Goal: Task Accomplishment & Management: Complete application form

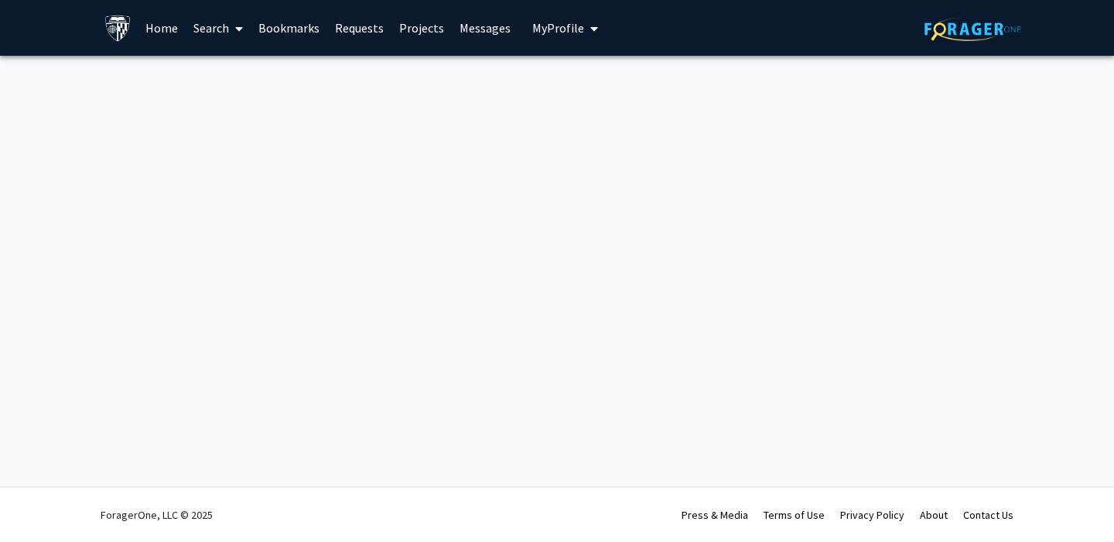
click at [423, 28] on link "Projects" at bounding box center [421, 28] width 60 height 54
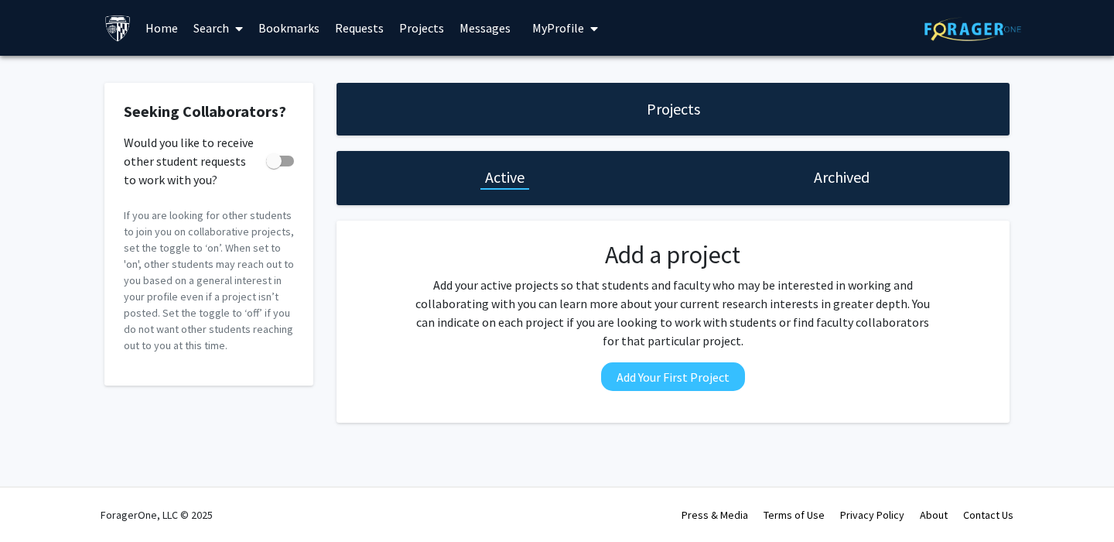
click at [169, 27] on link "Home" at bounding box center [162, 28] width 48 height 54
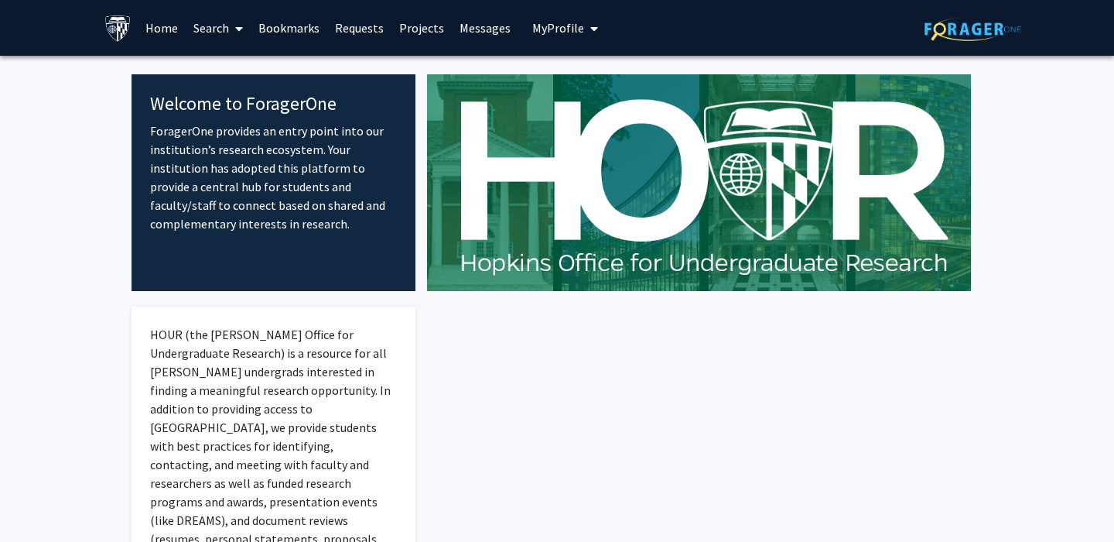
click at [234, 34] on span at bounding box center [236, 29] width 14 height 54
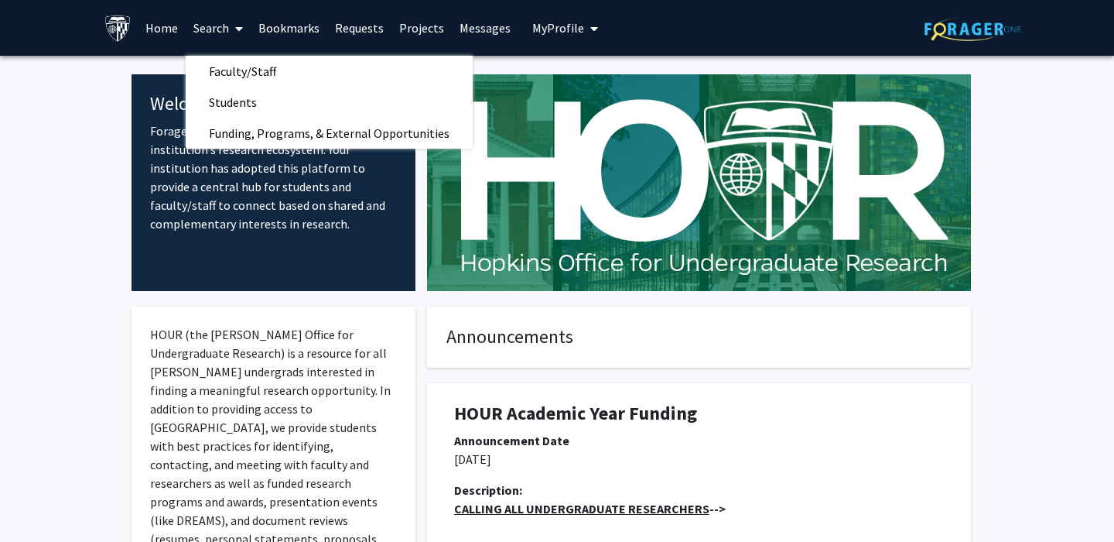
click at [487, 381] on div "HOUR Academic Year Funding Announcement Date 08/12/2025 Description: CALLING AL…" at bounding box center [698, 508] width 567 height 282
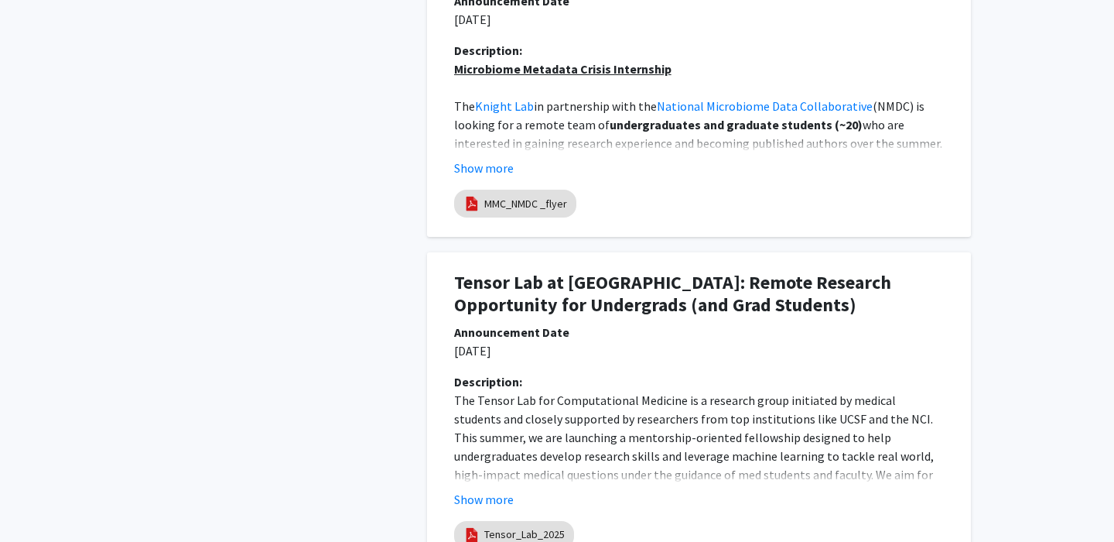
scroll to position [1282, 0]
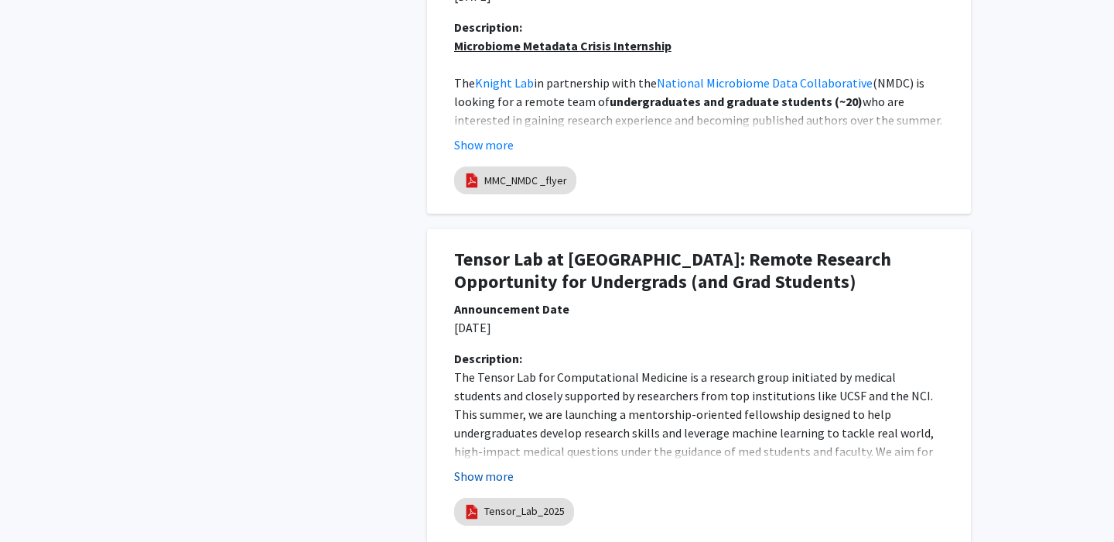
click at [479, 475] on button "Show more" at bounding box center [484, 475] width 60 height 19
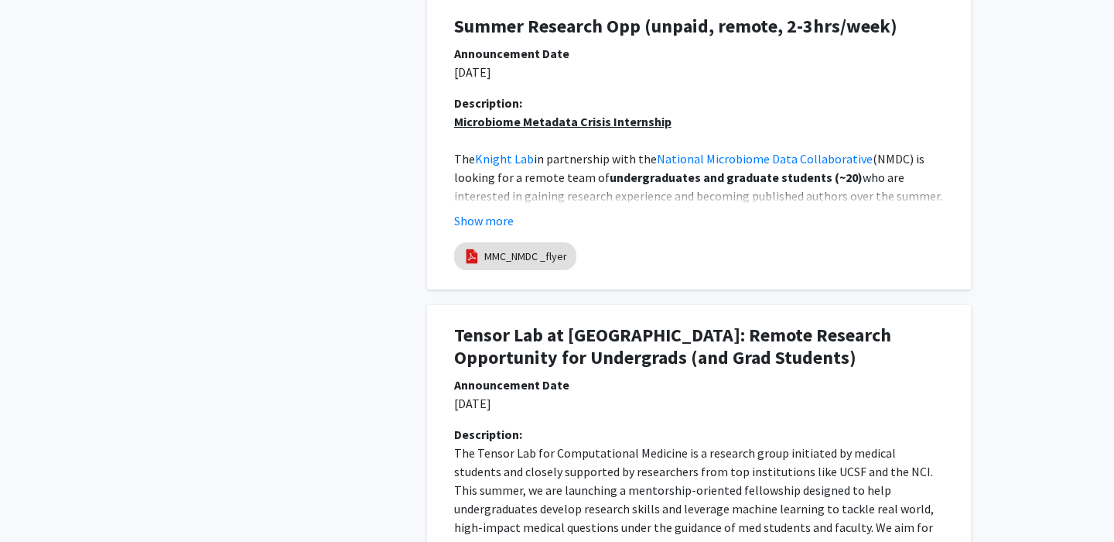
scroll to position [0, 0]
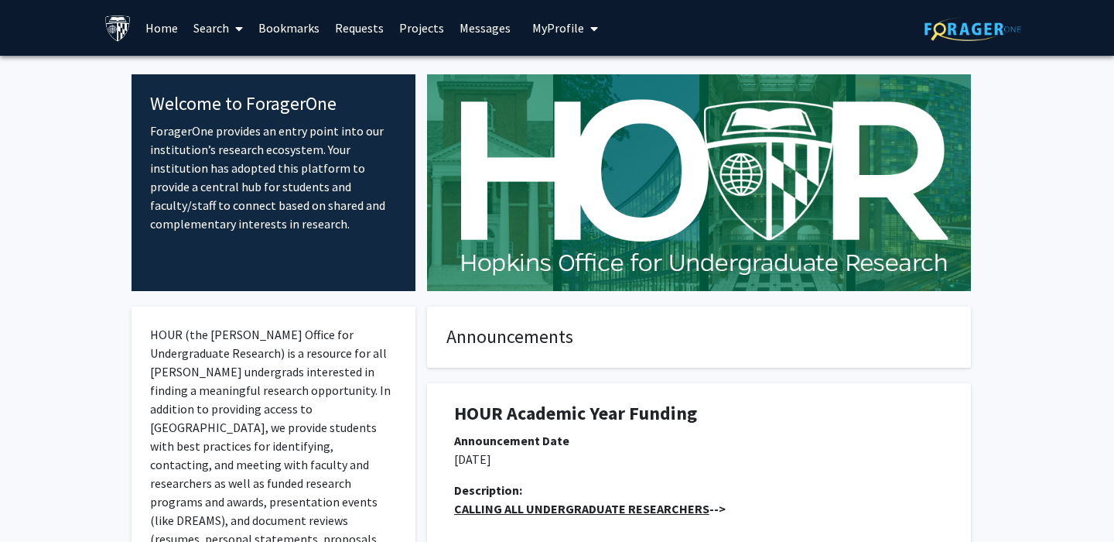
click at [216, 27] on link "Search" at bounding box center [218, 28] width 65 height 54
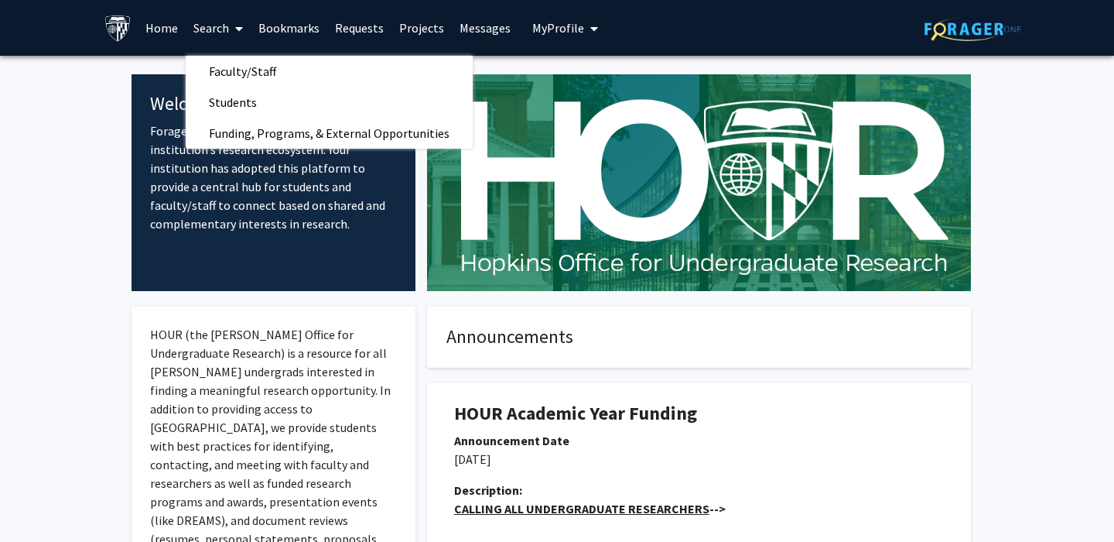
click at [430, 26] on link "Projects" at bounding box center [421, 28] width 60 height 54
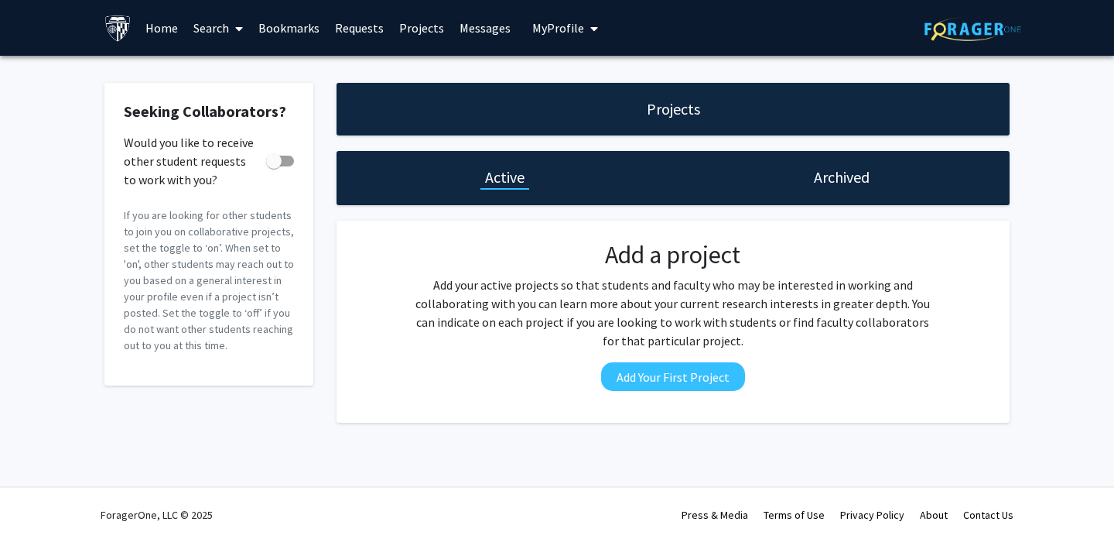
click at [837, 192] on div "Archived" at bounding box center [841, 178] width 337 height 54
click at [634, 106] on div "Projects" at bounding box center [673, 109] width 673 height 53
click at [176, 37] on link "Home" at bounding box center [162, 28] width 48 height 54
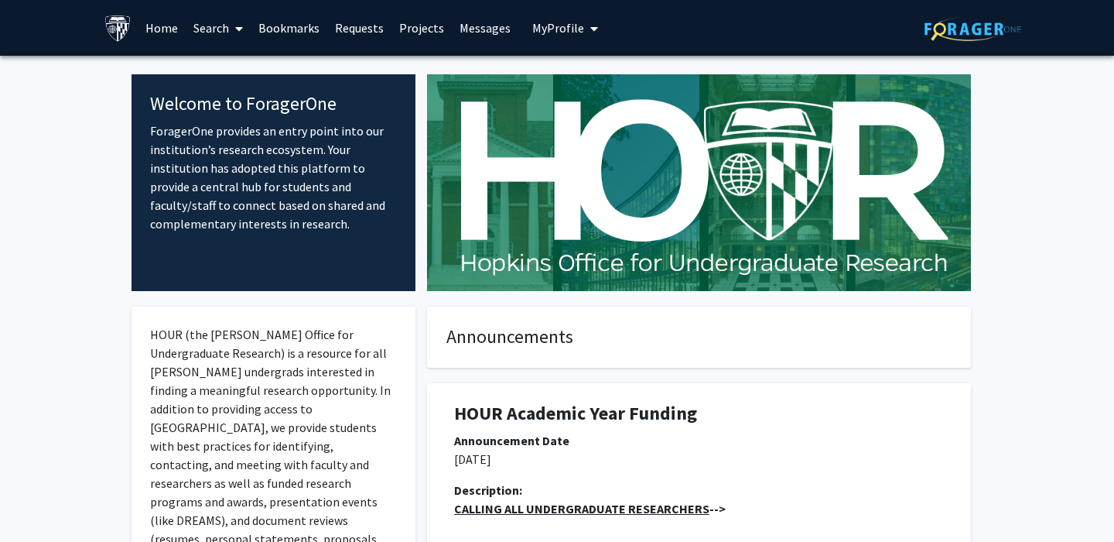
click at [216, 30] on link "Search" at bounding box center [218, 28] width 65 height 54
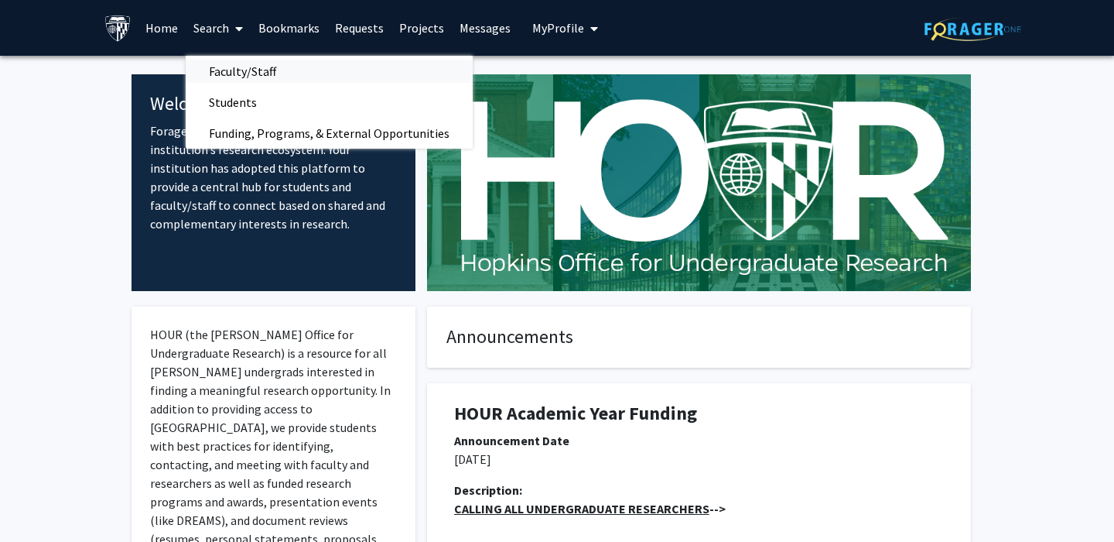
click at [229, 64] on span "Faculty/Staff" at bounding box center [243, 71] width 114 height 31
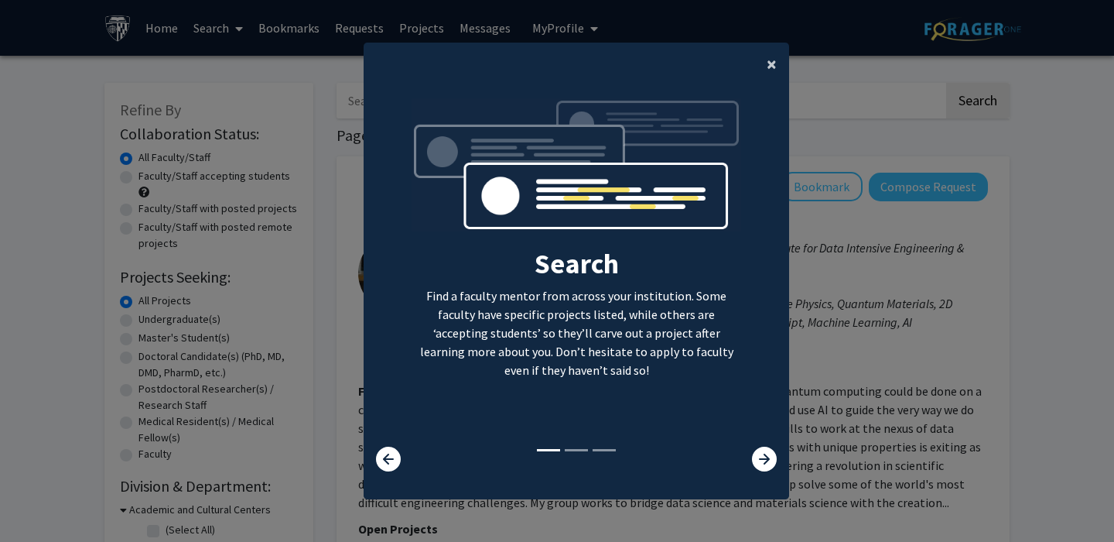
click at [771, 66] on span "×" at bounding box center [772, 64] width 10 height 24
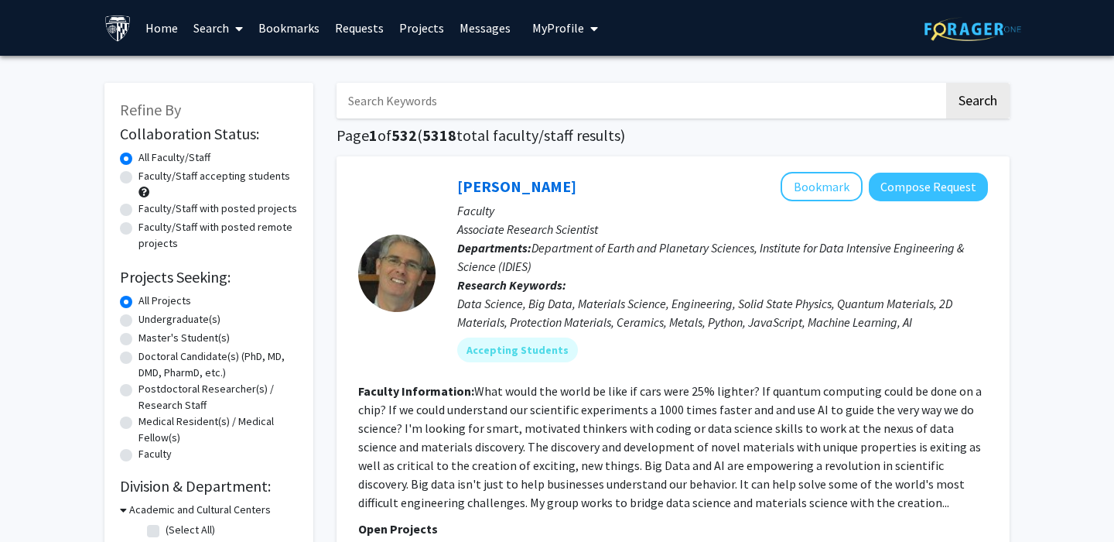
click at [173, 210] on label "Faculty/Staff with posted projects" at bounding box center [217, 208] width 159 height 16
click at [149, 210] on input "Faculty/Staff with posted projects" at bounding box center [143, 205] width 10 height 10
radio input "true"
click at [154, 231] on label "Faculty/Staff with posted remote projects" at bounding box center [217, 235] width 159 height 32
click at [149, 229] on input "Faculty/Staff with posted remote projects" at bounding box center [143, 224] width 10 height 10
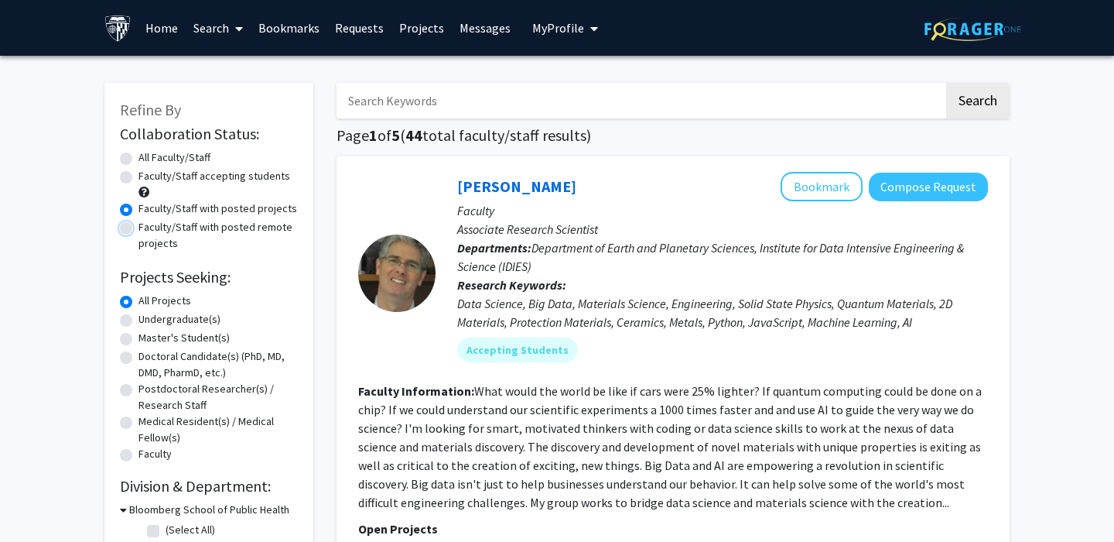
radio input "true"
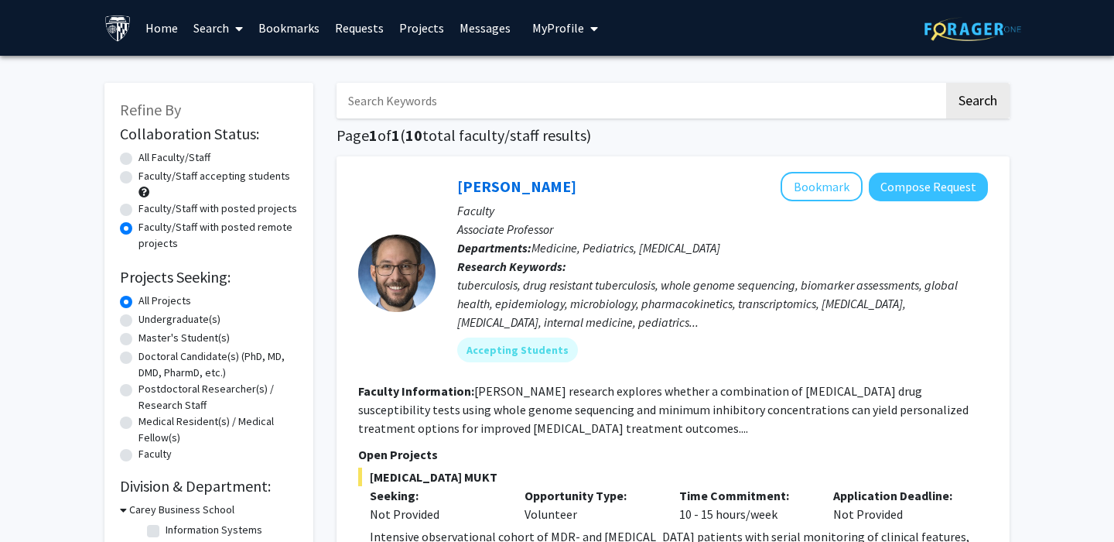
click at [195, 334] on label "Master's Student(s)" at bounding box center [183, 338] width 91 height 16
click at [149, 334] on input "Master's Student(s)" at bounding box center [143, 335] width 10 height 10
radio input "true"
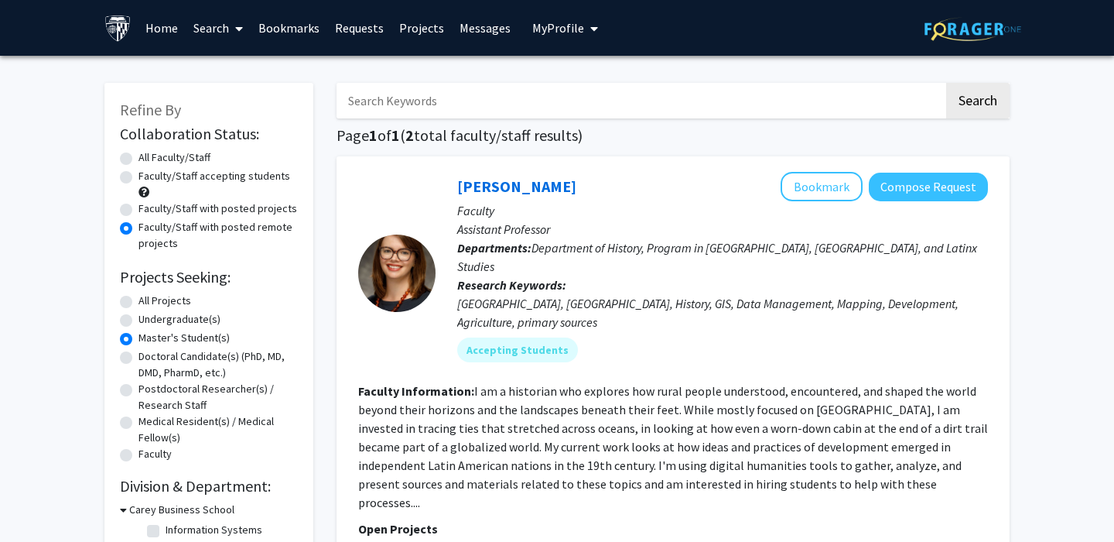
click at [159, 207] on label "Faculty/Staff with posted projects" at bounding box center [217, 208] width 159 height 16
click at [149, 207] on input "Faculty/Staff with posted projects" at bounding box center [143, 205] width 10 height 10
radio input "true"
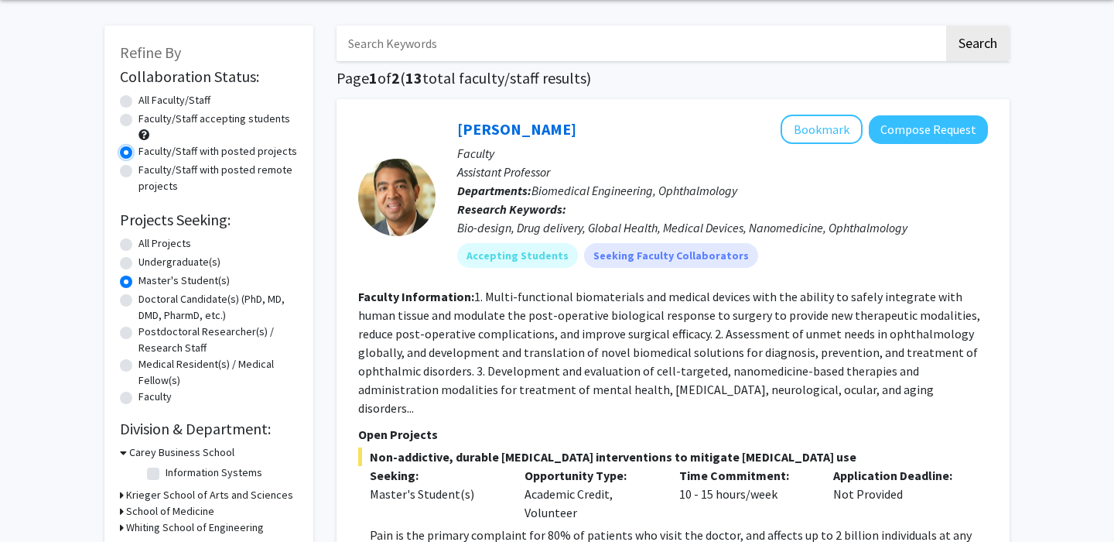
scroll to position [58, 0]
click at [138, 120] on label "Faculty/Staff accepting students" at bounding box center [214, 118] width 152 height 16
click at [138, 120] on input "Faculty/Staff accepting students" at bounding box center [143, 115] width 10 height 10
radio input "true"
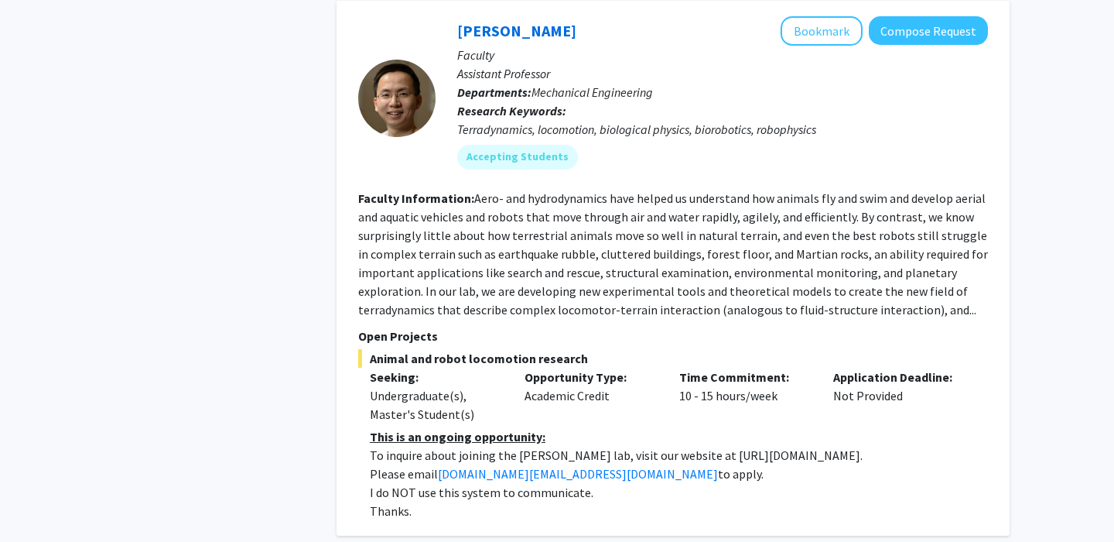
scroll to position [7148, 0]
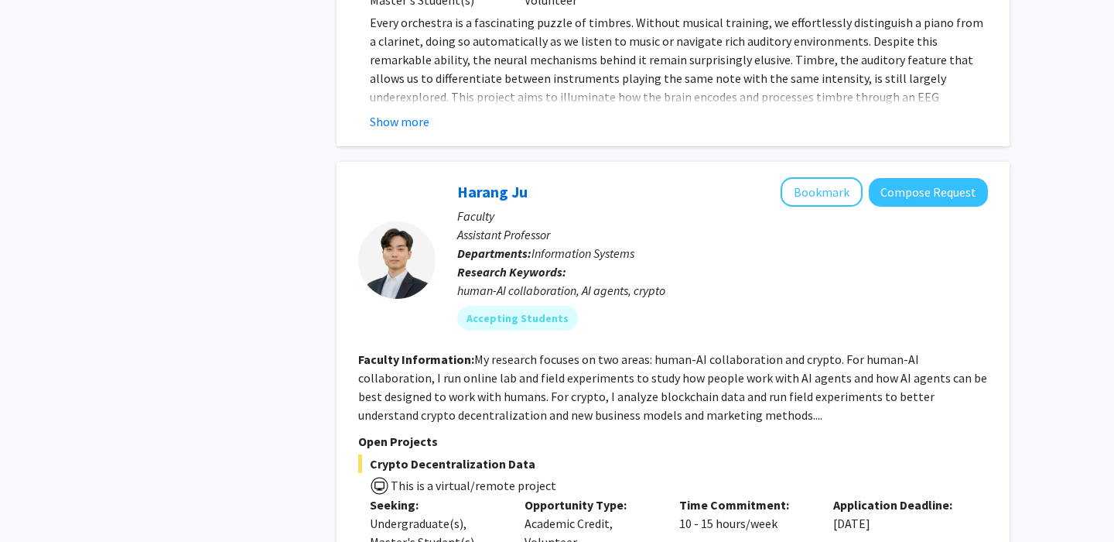
scroll to position [1313, 0]
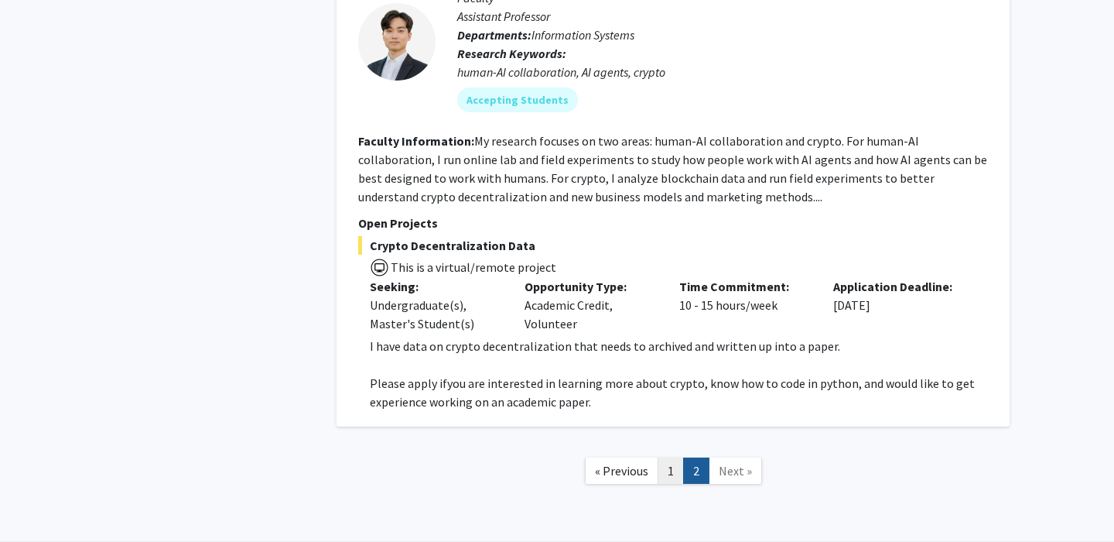
click at [673, 457] on link "1" at bounding box center [671, 470] width 26 height 27
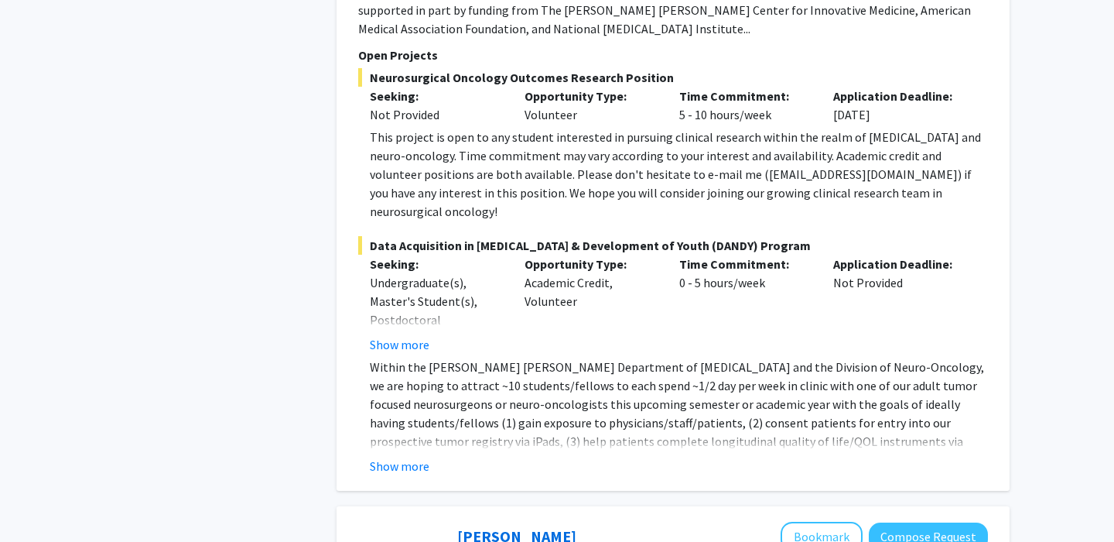
scroll to position [1536, 0]
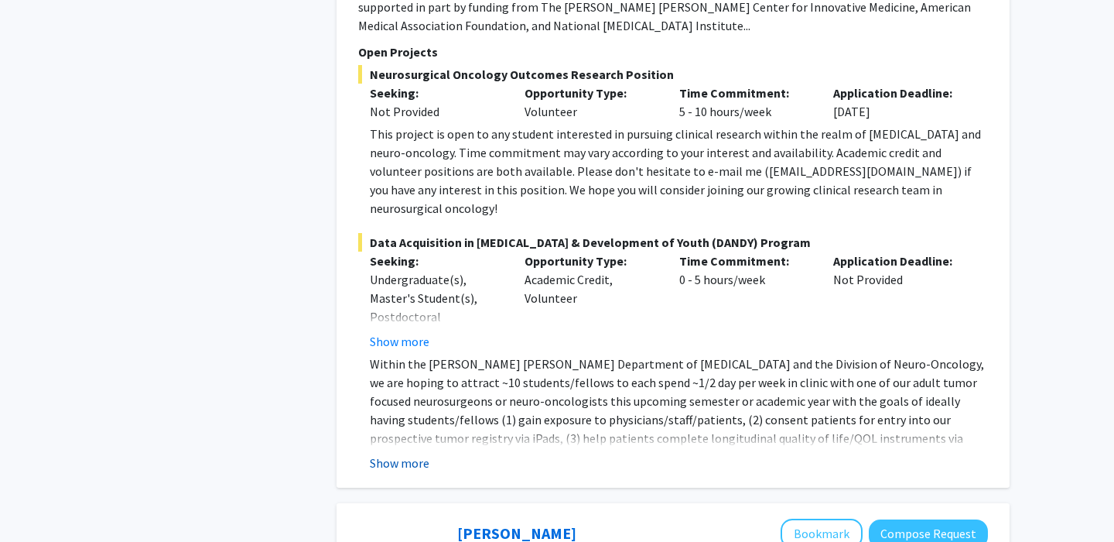
click at [416, 453] on button "Show more" at bounding box center [400, 462] width 60 height 19
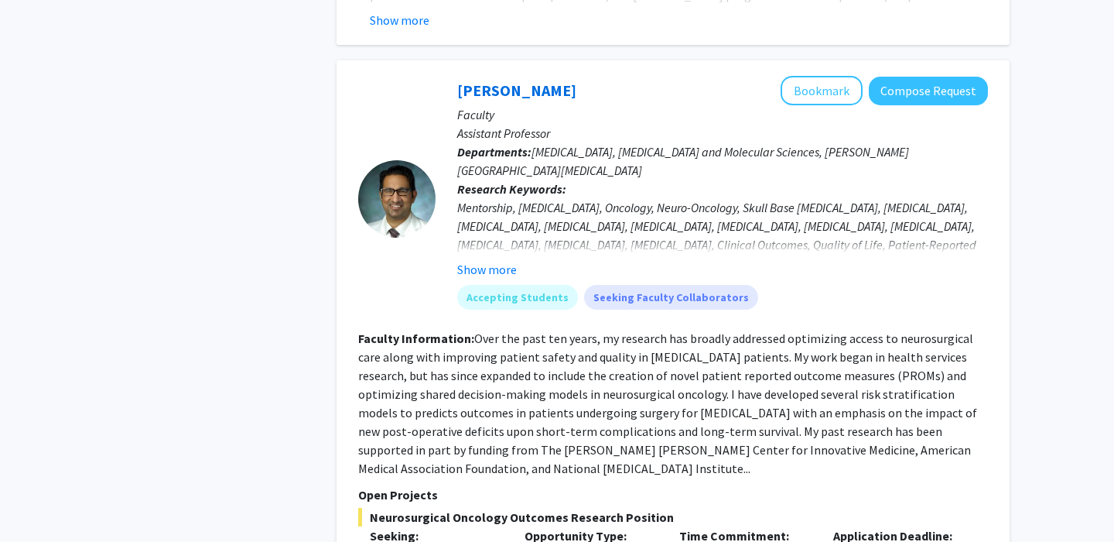
scroll to position [1094, 0]
click at [897, 79] on button "Compose Request" at bounding box center [928, 90] width 119 height 29
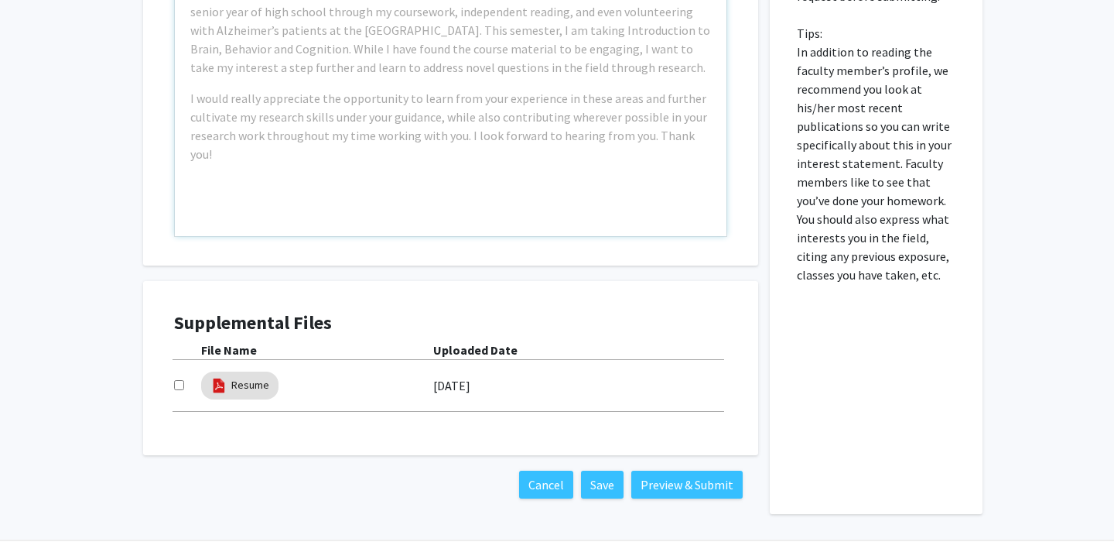
scroll to position [956, 0]
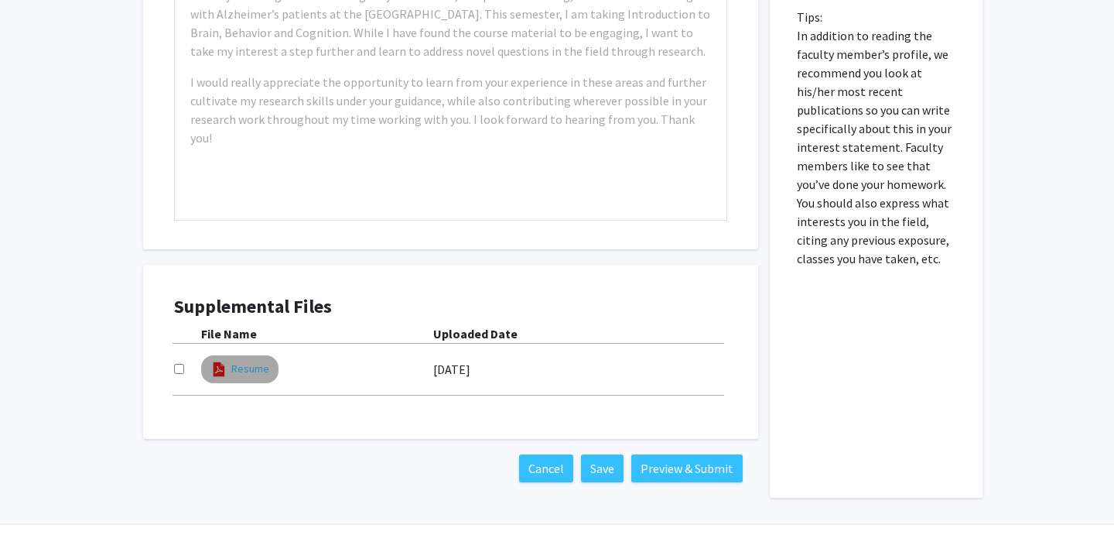
click at [243, 360] on link "Resume" at bounding box center [250, 368] width 38 height 16
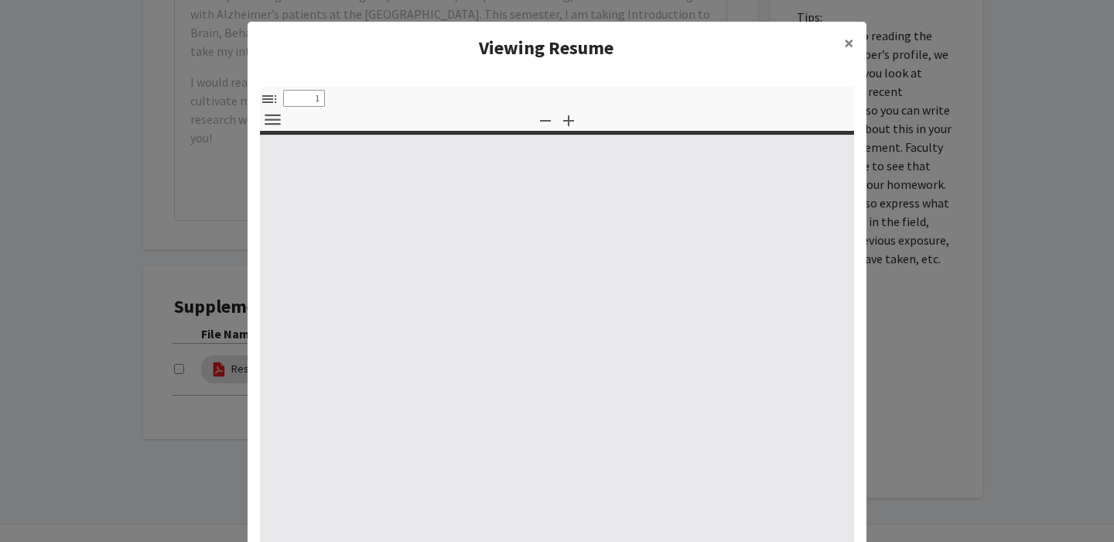
type input "0"
select select "custom"
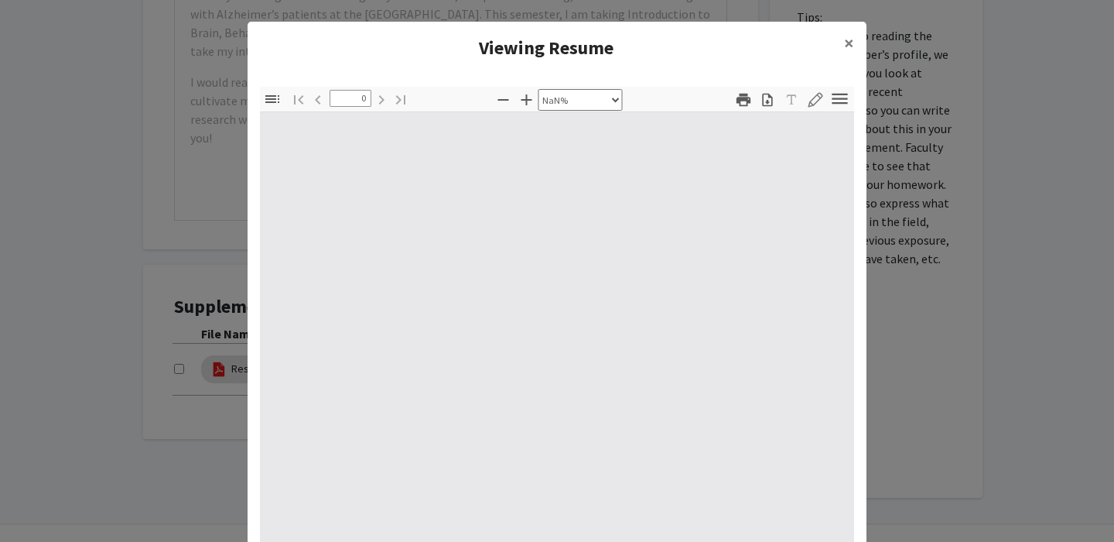
type input "1"
select select "auto"
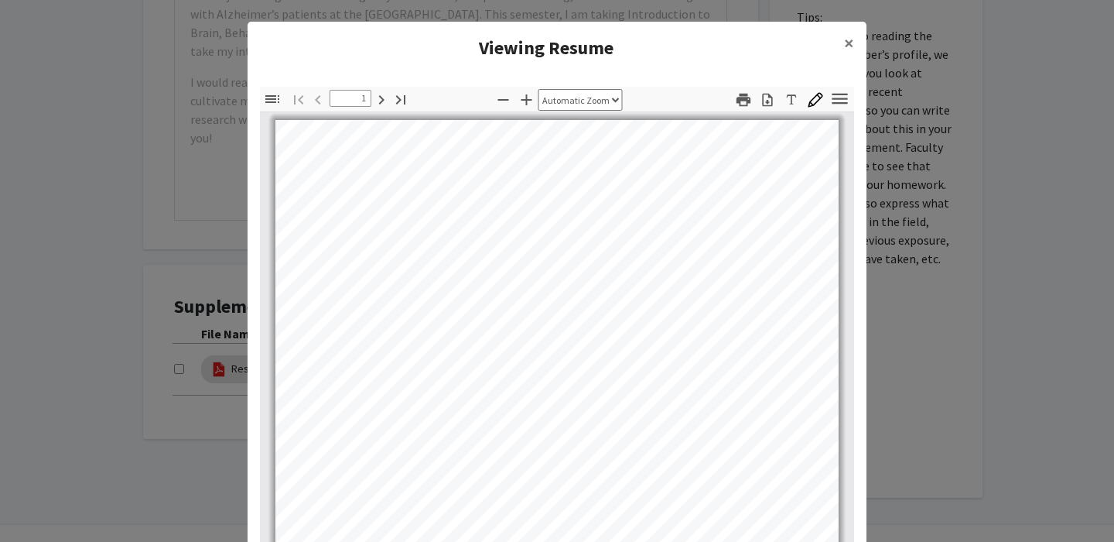
scroll to position [0, 0]
click at [844, 48] on span "×" at bounding box center [849, 43] width 10 height 24
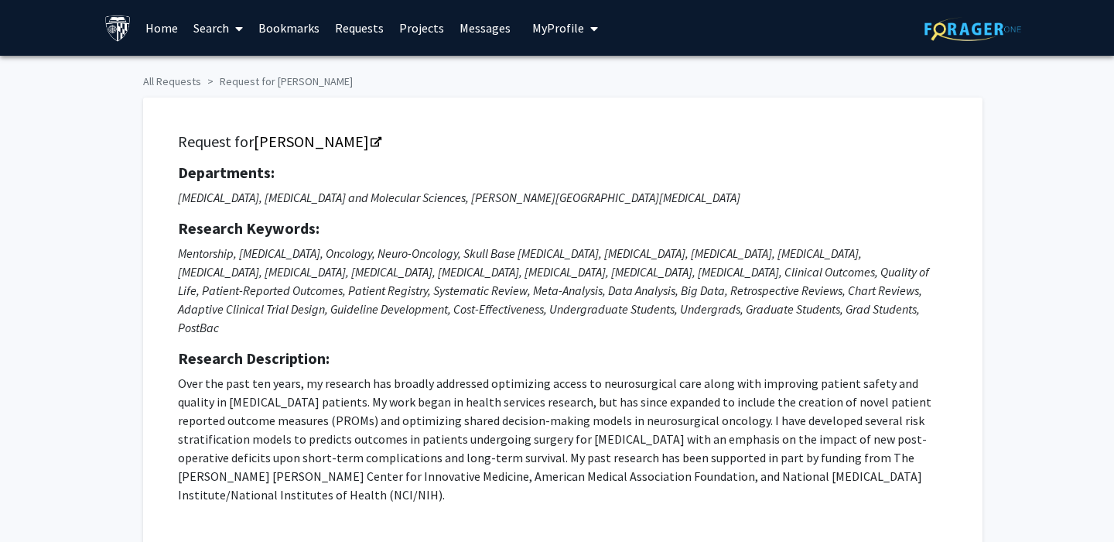
click at [551, 29] on span "My Profile" at bounding box center [558, 27] width 52 height 15
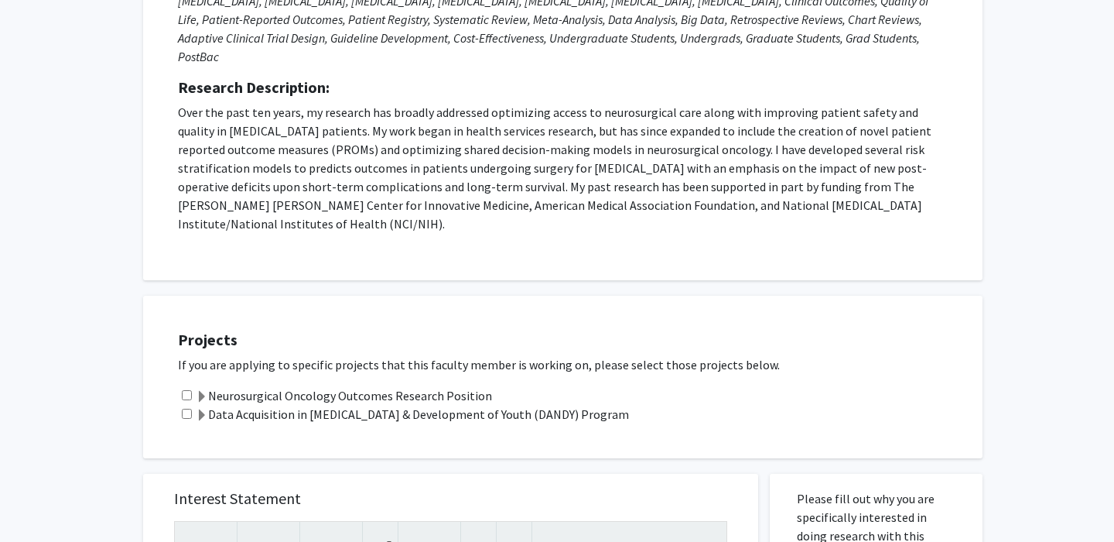
scroll to position [270, 0]
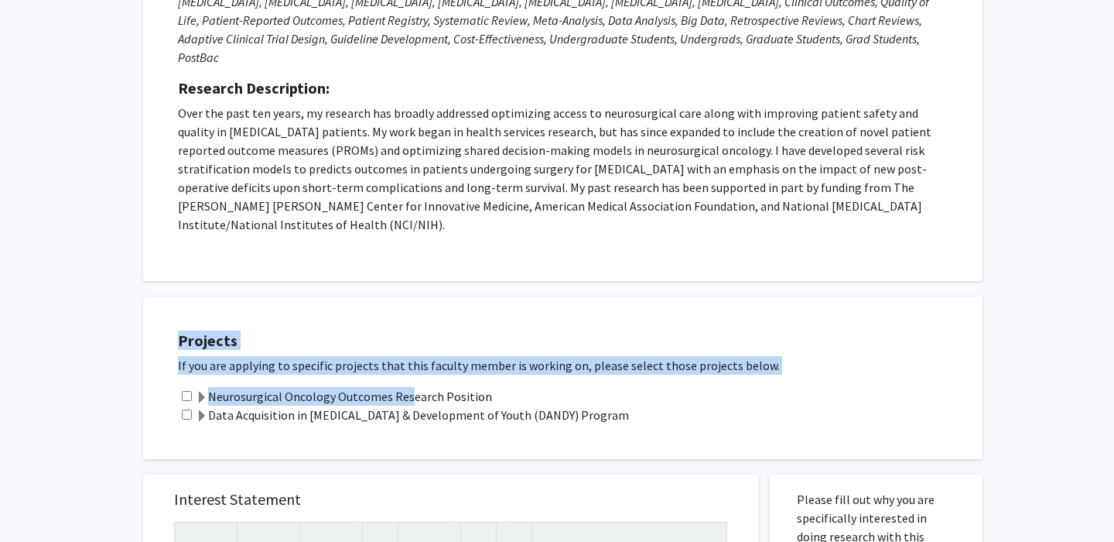
drag, startPoint x: 404, startPoint y: 358, endPoint x: 384, endPoint y: 272, distance: 88.0
click at [384, 296] on div "Projects If you are applying to specific projects that this faculty member is w…" at bounding box center [562, 377] width 839 height 162
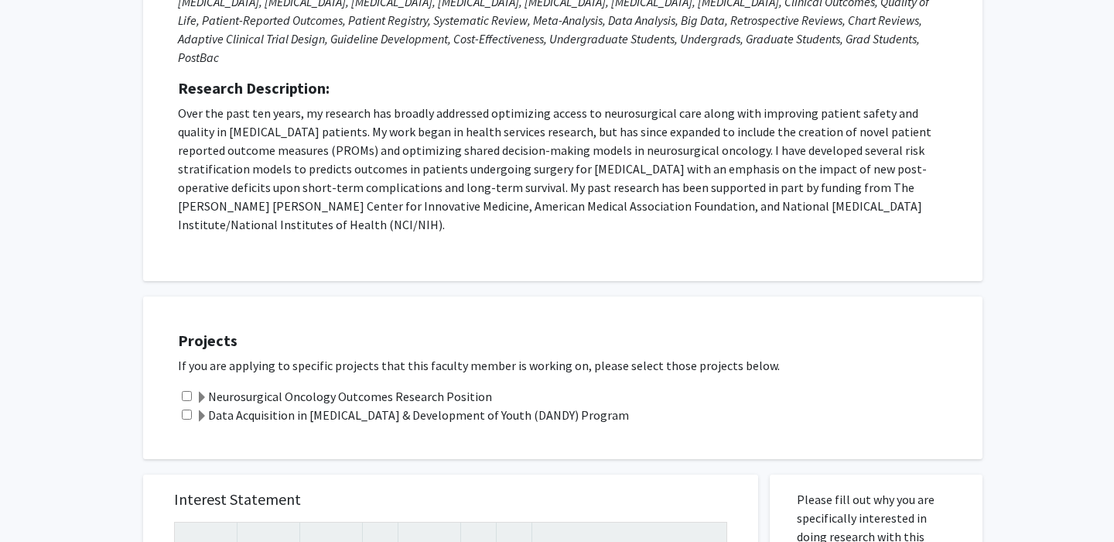
click at [380, 387] on label "Neurosurgical Oncology Outcomes Research Position" at bounding box center [344, 396] width 296 height 19
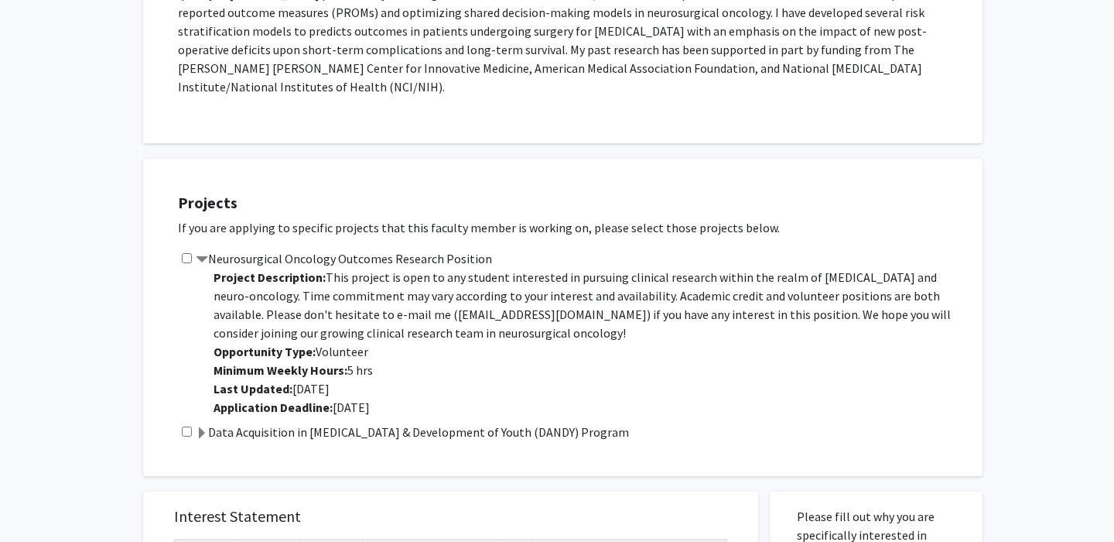
scroll to position [407, 0]
click at [378, 423] on label "Data Acquisition in Neurosurgery & Development of Youth (DANDY) Program" at bounding box center [412, 432] width 433 height 19
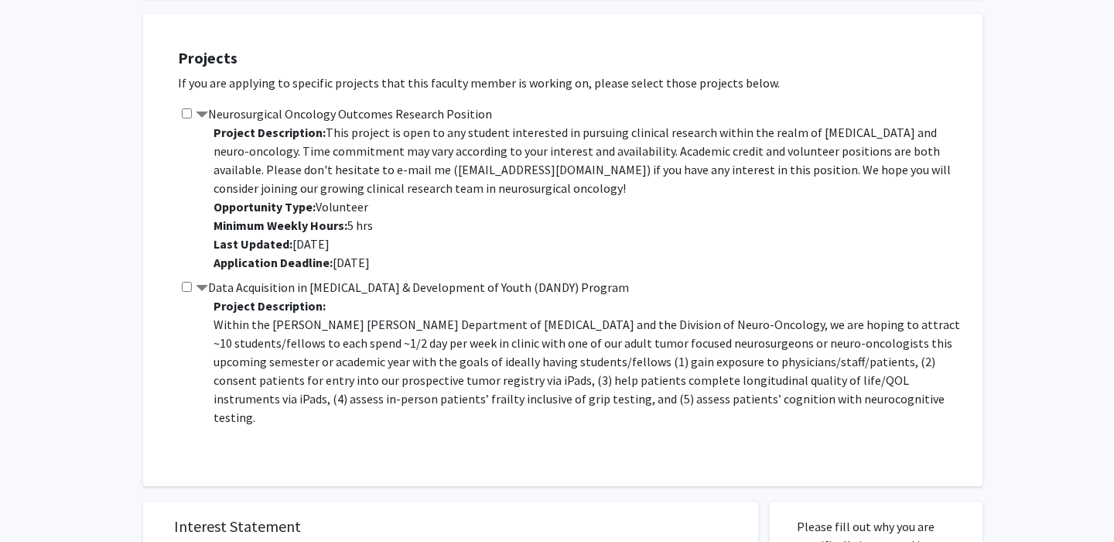
scroll to position [551, 0]
click at [186, 283] on input "checkbox" at bounding box center [187, 288] width 10 height 10
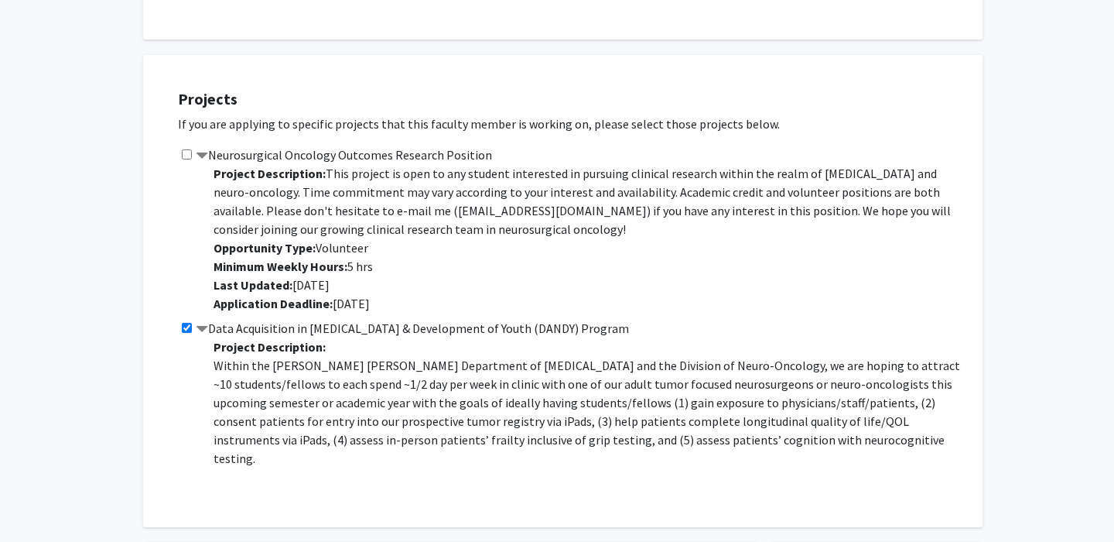
scroll to position [510, 0]
click at [182, 324] on input "checkbox" at bounding box center [187, 329] width 10 height 10
checkbox input "false"
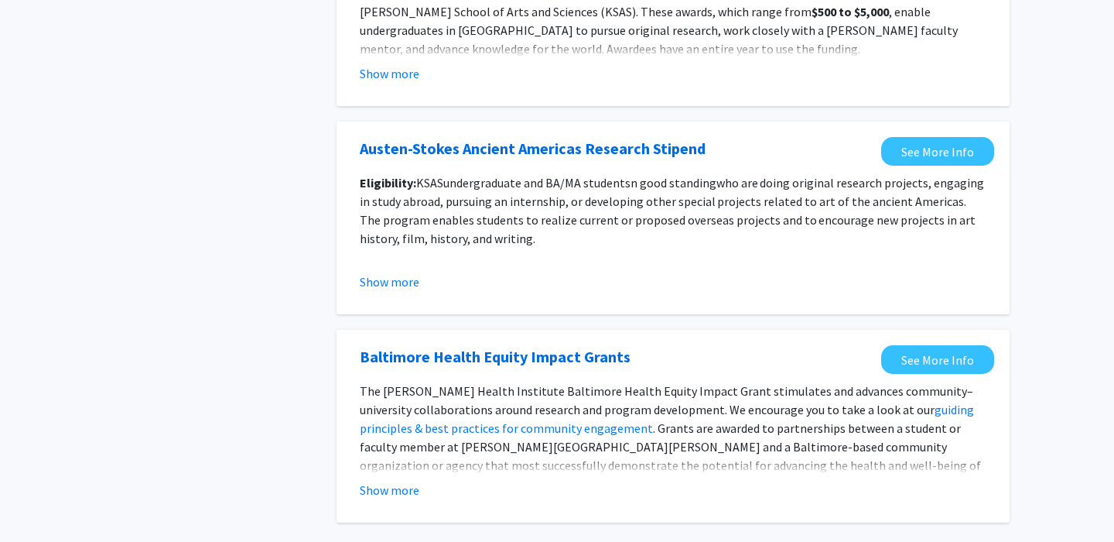
scroll to position [1780, 0]
